Goal: Navigation & Orientation: Understand site structure

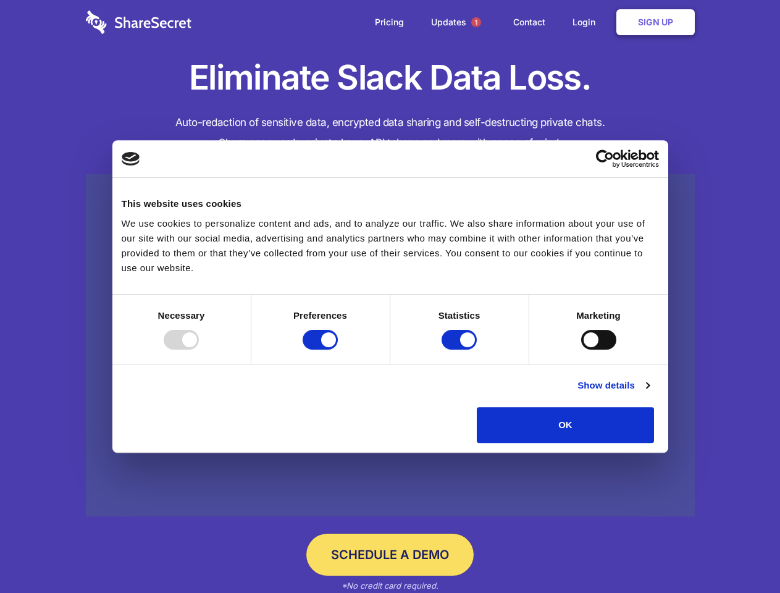
click at [199, 349] on div at bounding box center [181, 340] width 35 height 20
click at [338, 349] on input "Preferences" at bounding box center [320, 340] width 35 height 20
checkbox input "false"
click at [461, 349] on input "Statistics" at bounding box center [458, 340] width 35 height 20
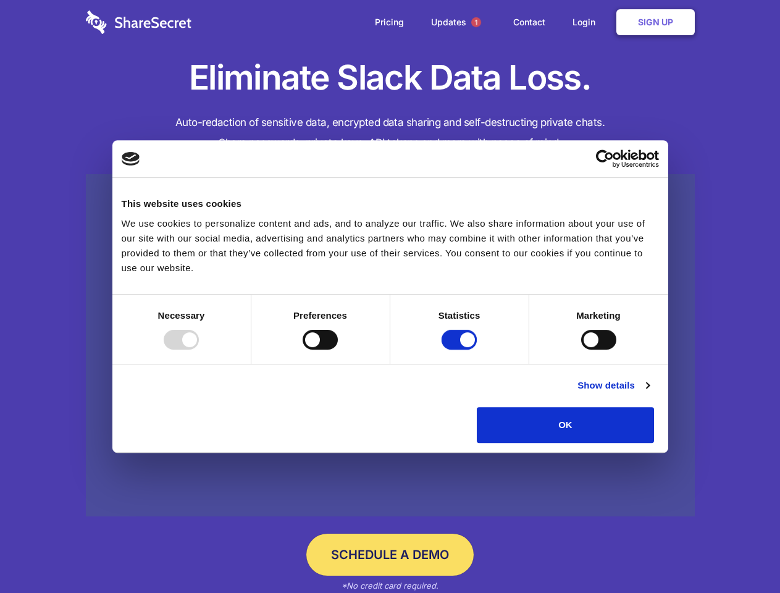
checkbox input "false"
click at [581, 349] on input "Marketing" at bounding box center [598, 340] width 35 height 20
checkbox input "true"
click at [649, 393] on link "Show details" at bounding box center [613, 385] width 72 height 15
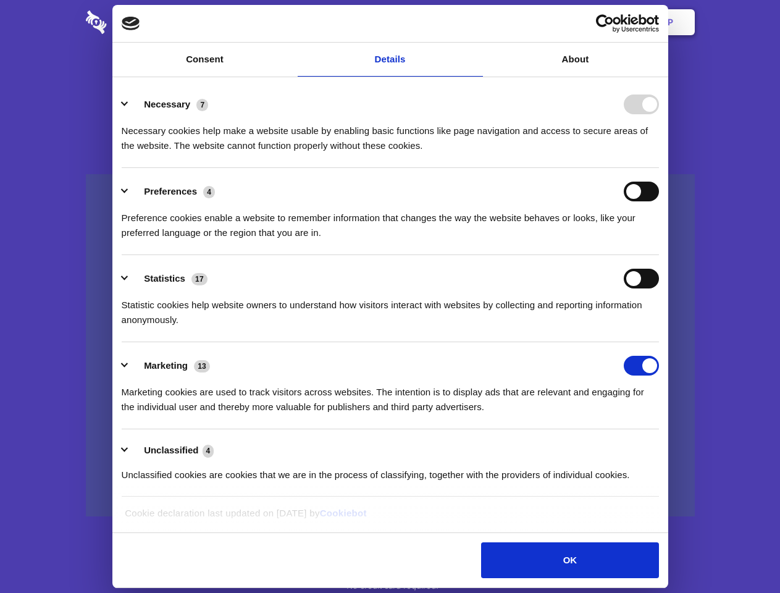
click at [664, 447] on ul "Necessary 7 Necessary cookies help make a website usable by enabling basic func…" at bounding box center [389, 289] width 549 height 416
